Goal: Find specific page/section: Find specific page/section

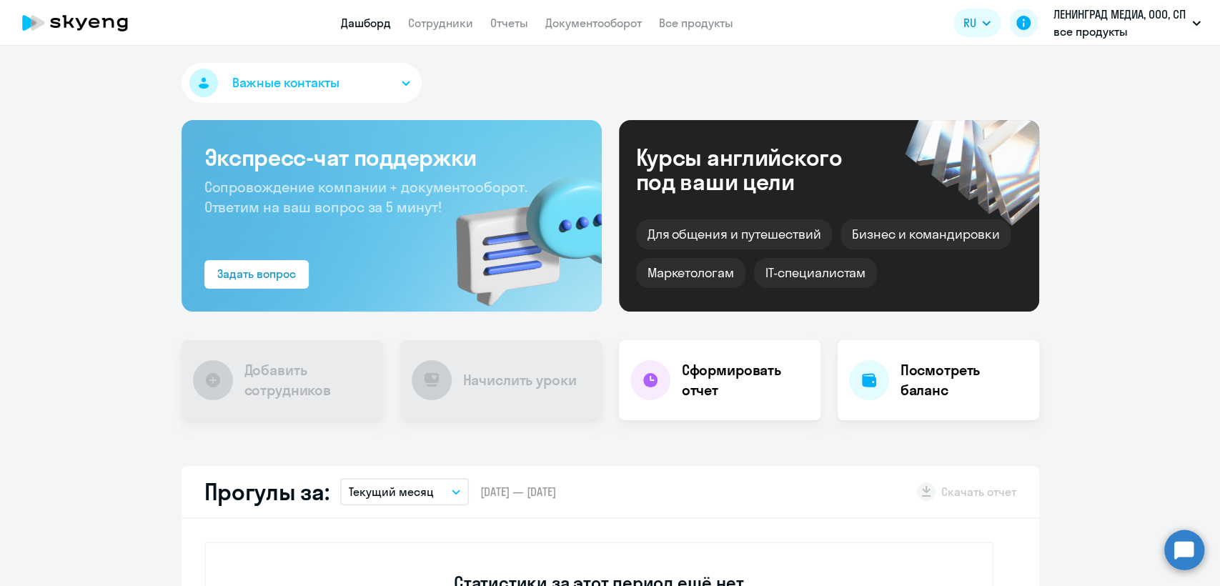
click at [457, 35] on app-header "Дашборд Сотрудники Отчеты Документооборот Все продукты Дашборд Сотрудники Отчет…" at bounding box center [610, 23] width 1220 height 46
click at [457, 25] on link "Сотрудники" at bounding box center [440, 23] width 65 height 14
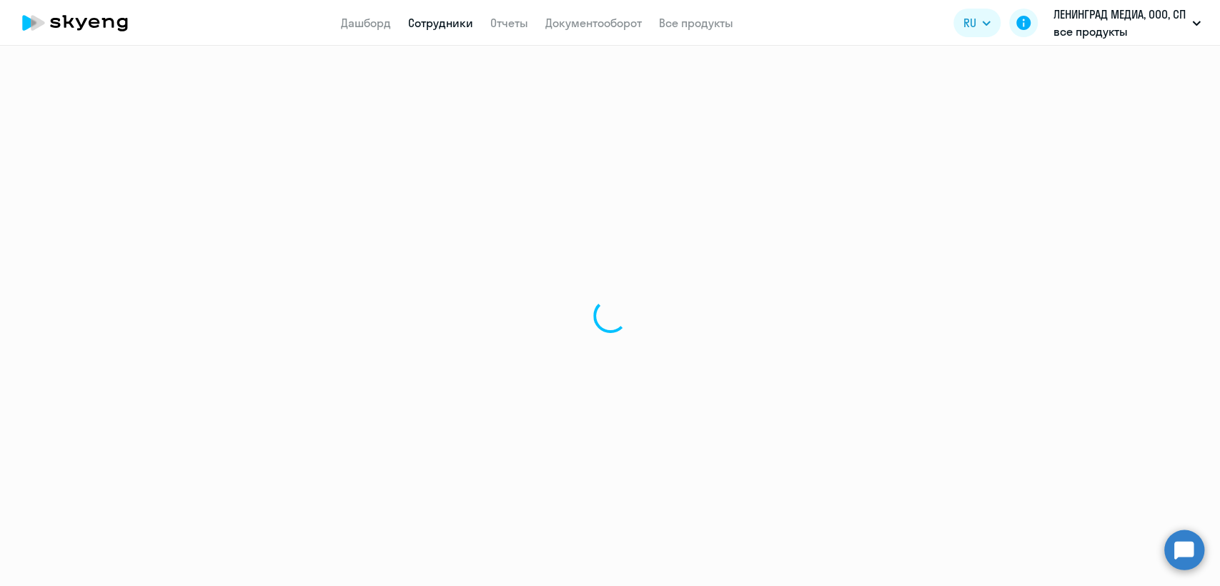
select select "30"
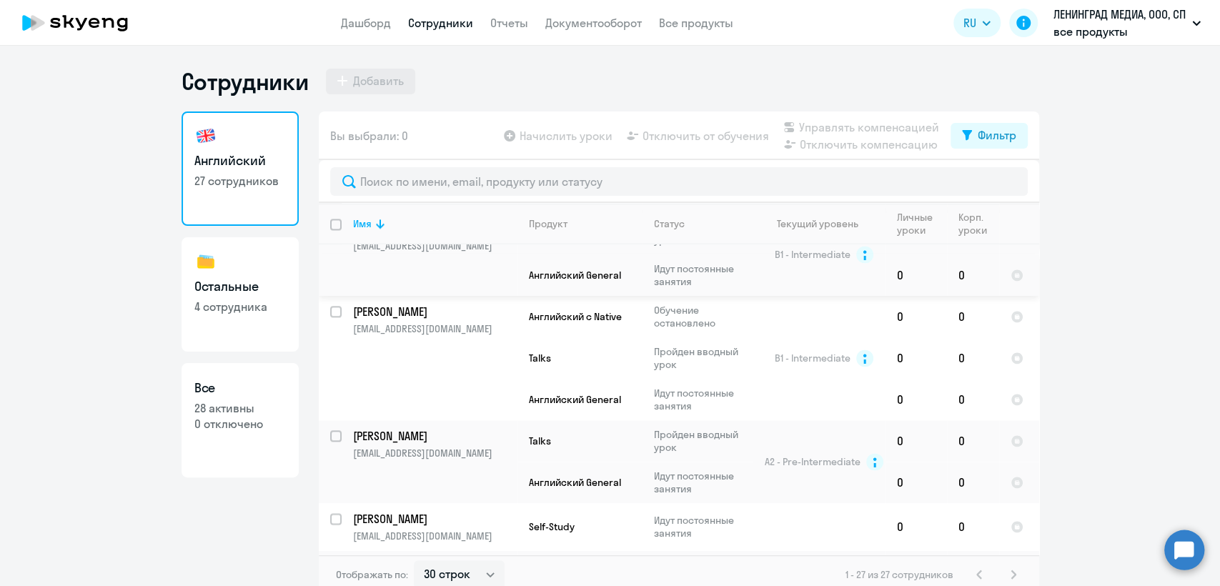
scroll to position [1769, 0]
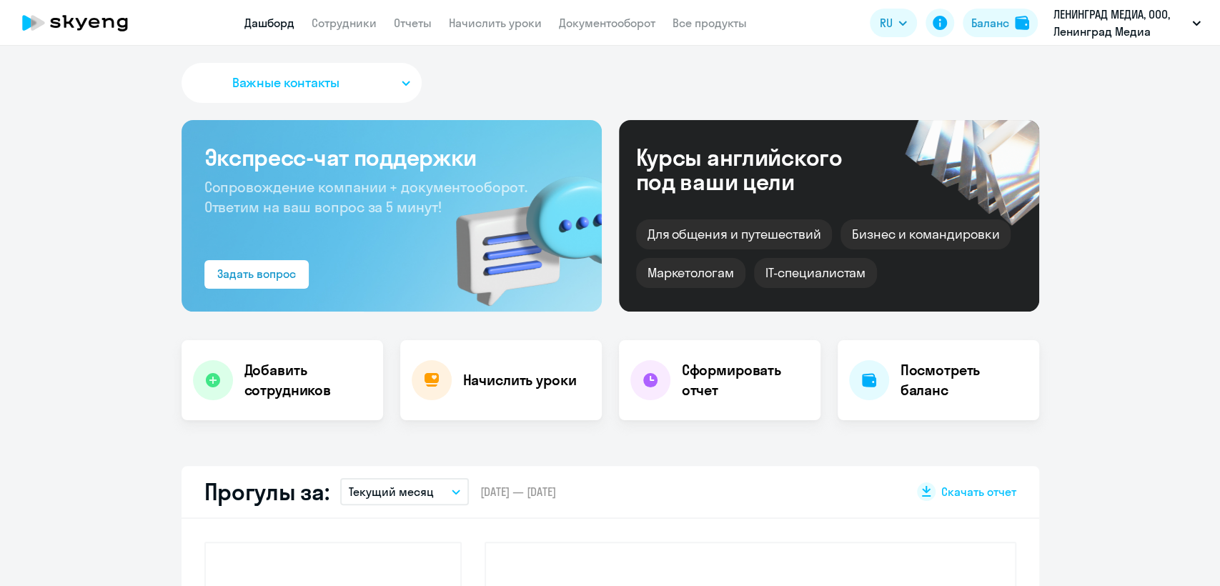
select select "30"
